Goal: Task Accomplishment & Management: Manage account settings

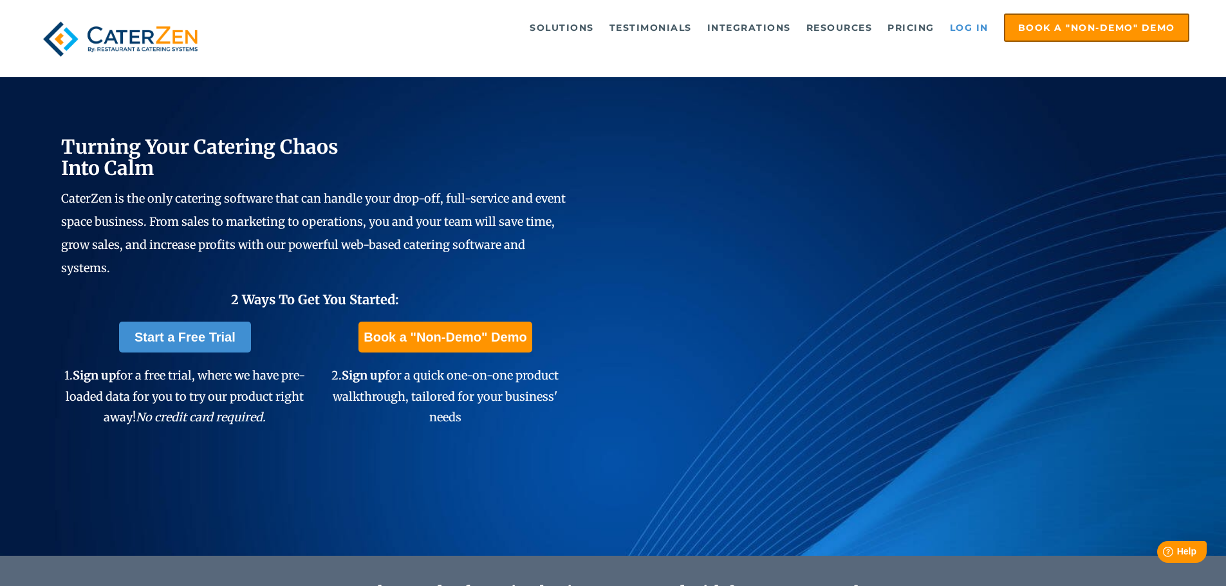
click at [963, 24] on link "Log in" at bounding box center [968, 28] width 51 height 26
click at [966, 23] on link "Log in" at bounding box center [968, 28] width 51 height 26
click at [956, 23] on link "Log in" at bounding box center [968, 28] width 51 height 26
click at [963, 22] on link "Log in" at bounding box center [968, 28] width 51 height 26
